Goal: Find contact information: Find contact information

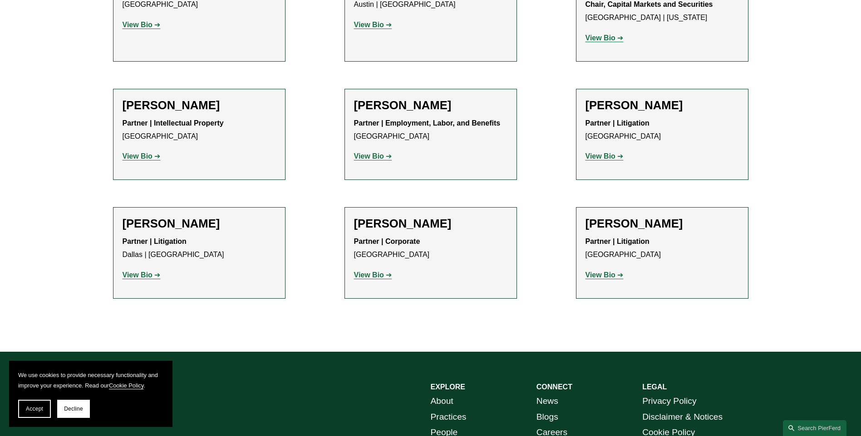
scroll to position [363, 0]
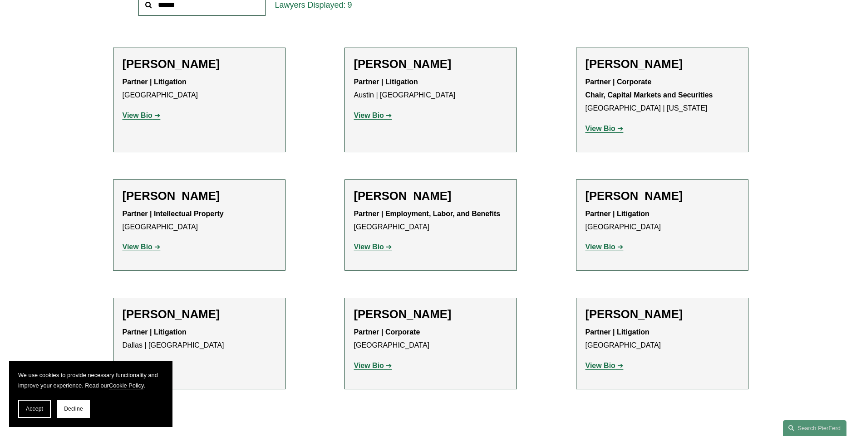
click at [612, 369] on strong "View Bio" at bounding box center [600, 366] width 30 height 8
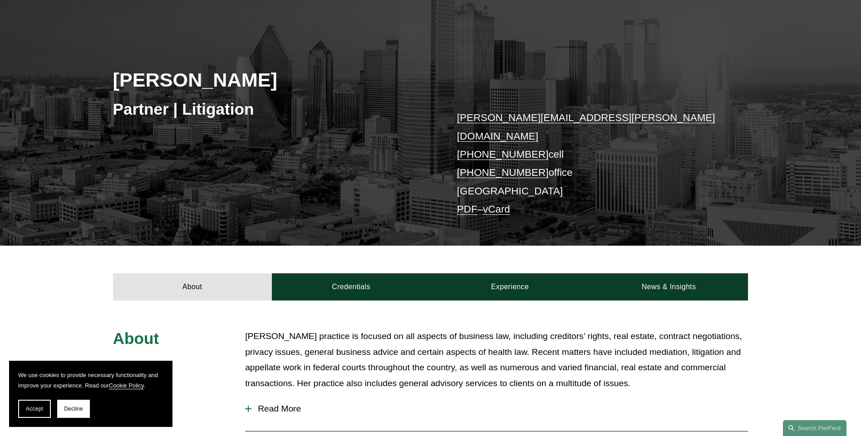
scroll to position [227, 0]
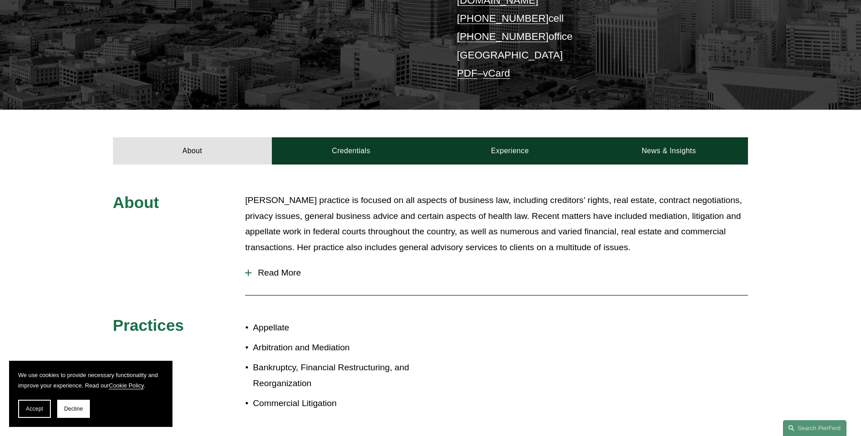
click at [282, 268] on span "Read More" at bounding box center [499, 273] width 496 height 10
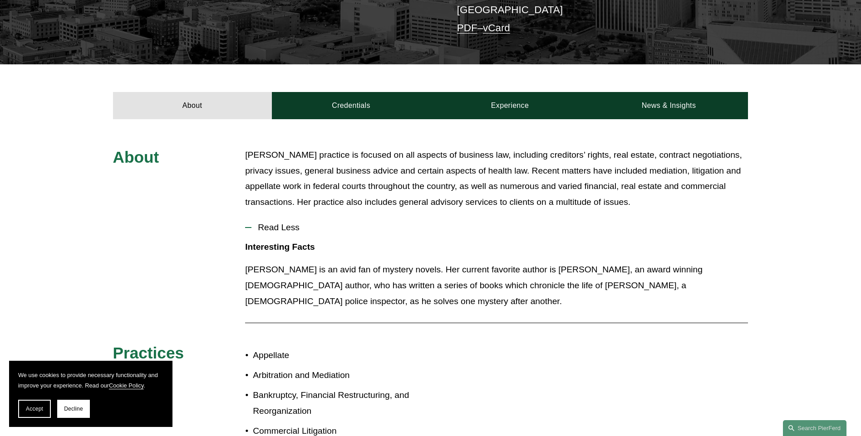
scroll to position [181, 0]
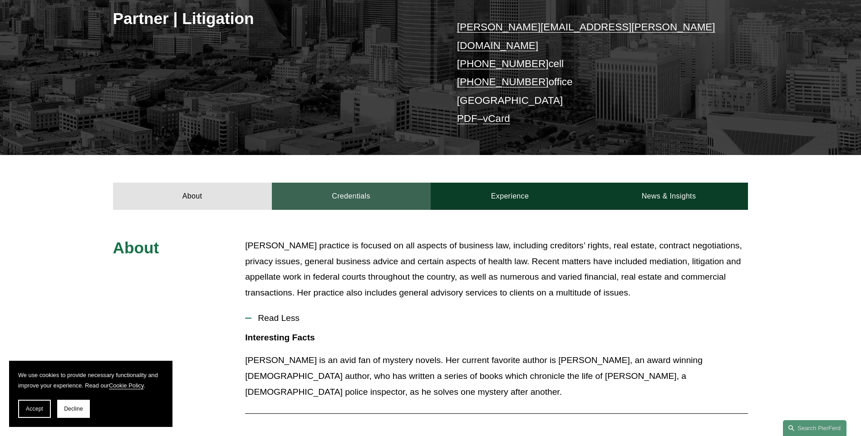
click at [347, 188] on link "Credentials" at bounding box center [351, 196] width 159 height 27
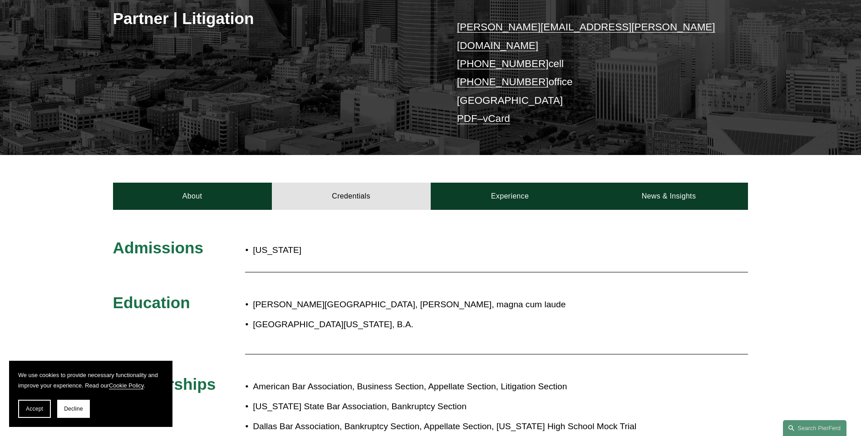
click at [491, 113] on link "vCard" at bounding box center [496, 118] width 27 height 11
